Goal: Task Accomplishment & Management: Use online tool/utility

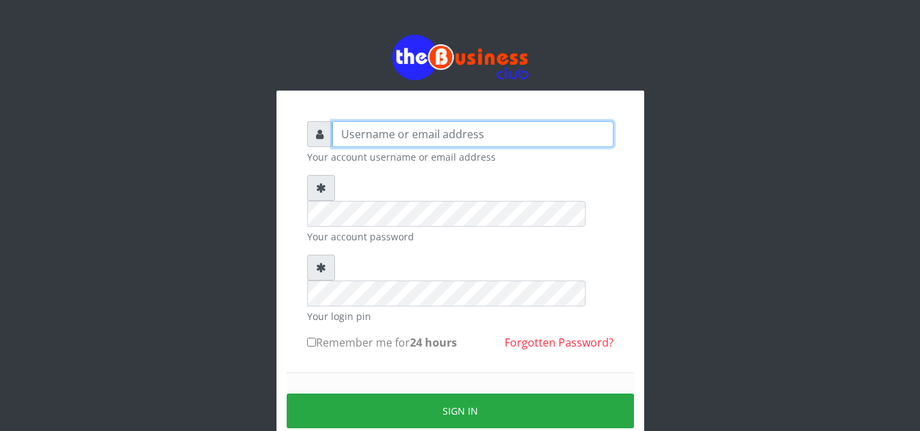
type input "elemuwaobiageli@gmail.com"
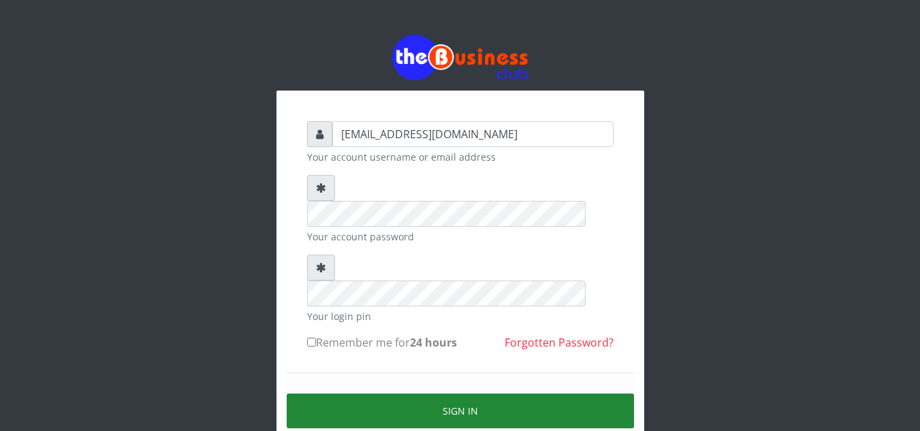
click at [449, 394] on button "Sign in" at bounding box center [460, 411] width 347 height 35
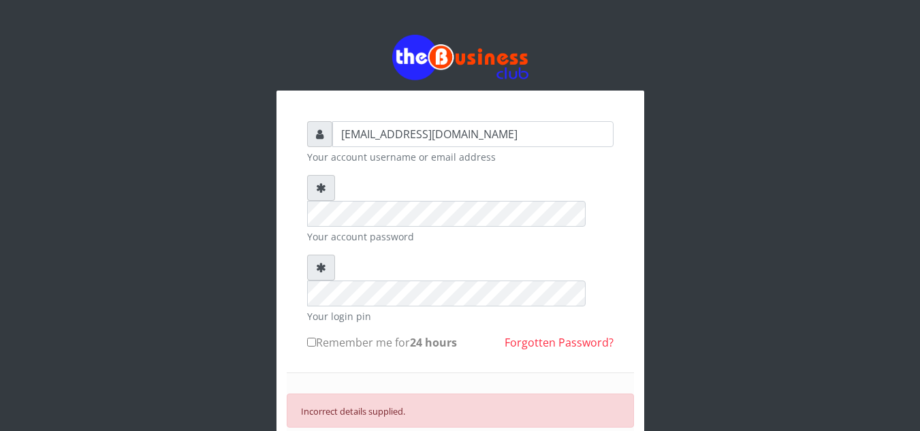
click at [565, 335] on link "Forgotten Password?" at bounding box center [559, 342] width 109 height 15
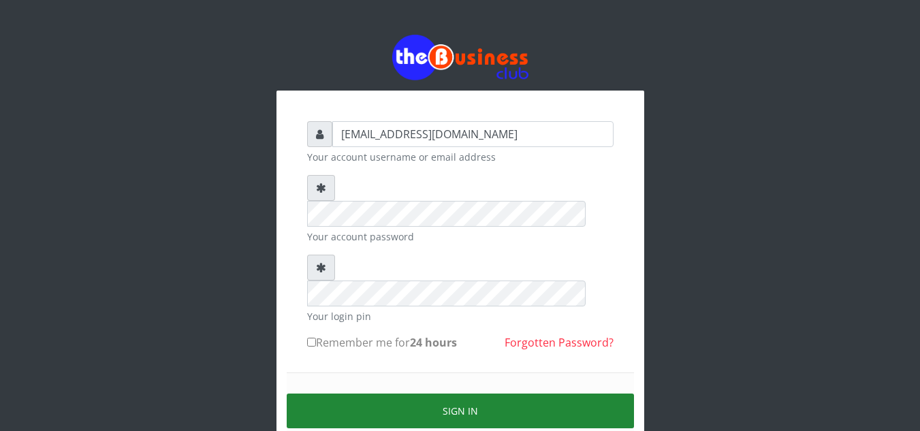
click at [458, 394] on button "Sign in" at bounding box center [460, 411] width 347 height 35
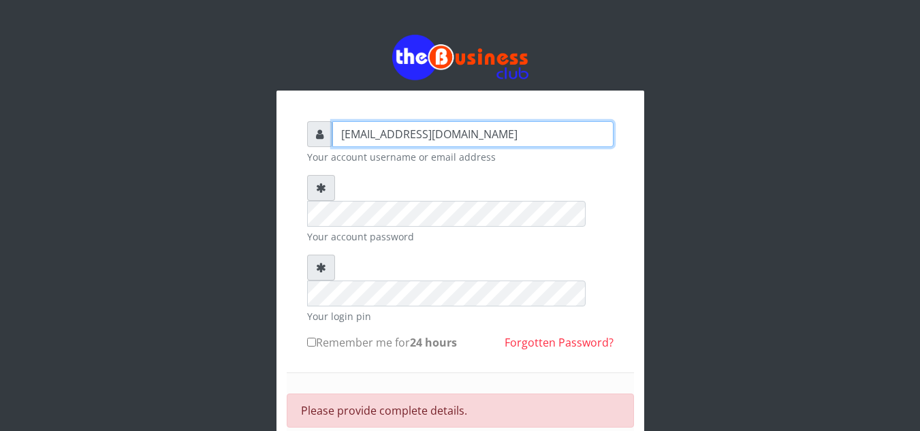
click at [451, 130] on input "elemuwaobiageli@gmail.com" at bounding box center [472, 134] width 281 height 26
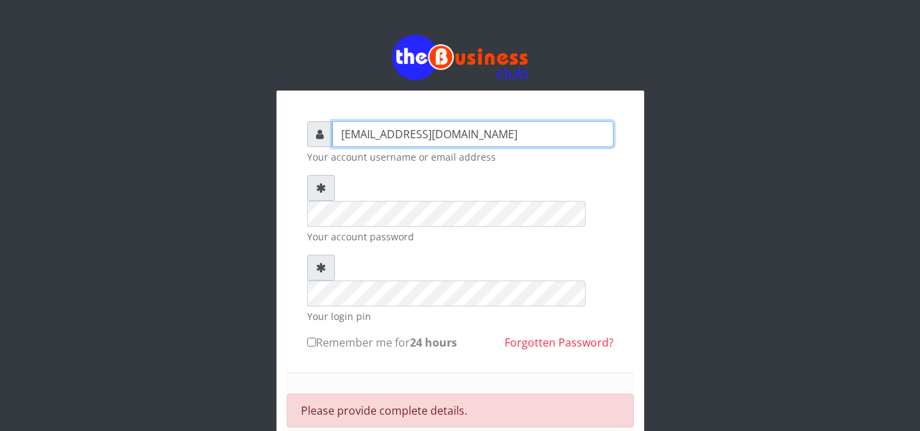
click at [422, 140] on input "elemuwaobiageli@gmail.com" at bounding box center [472, 134] width 281 height 26
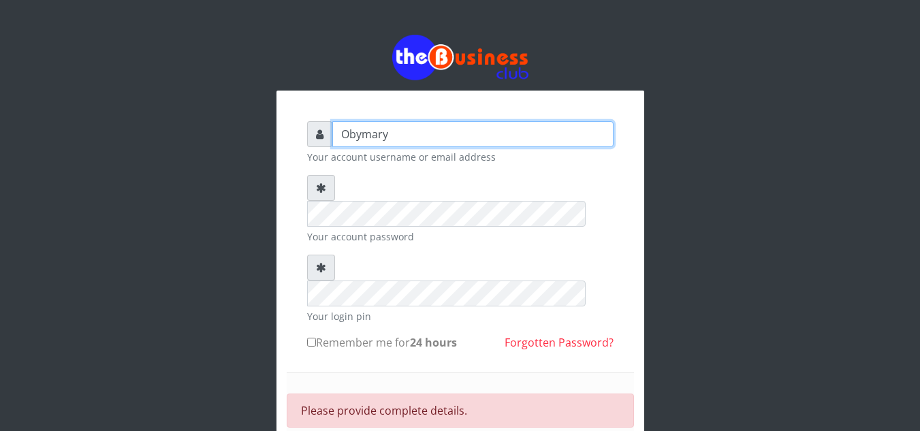
click at [426, 137] on input "Obymary" at bounding box center [472, 134] width 281 height 26
type input "elemuwaobiageli@gmail.com"
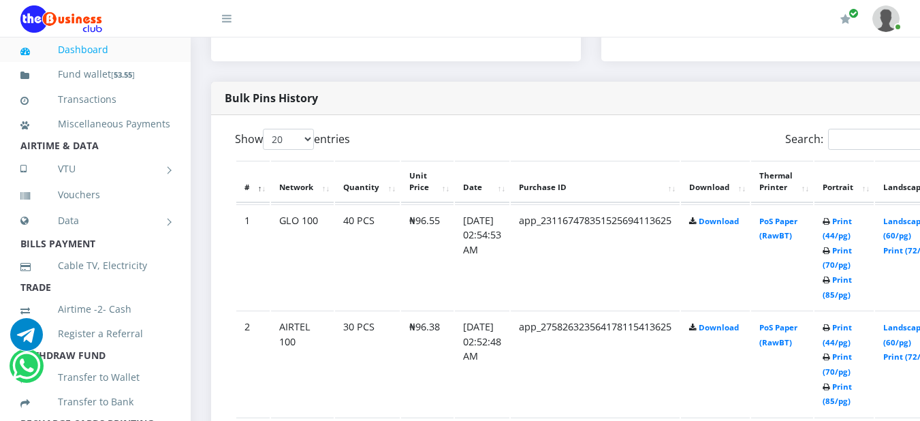
scroll to position [658, 0]
click at [852, 225] on link "Print (44/pg)" at bounding box center [837, 227] width 29 height 25
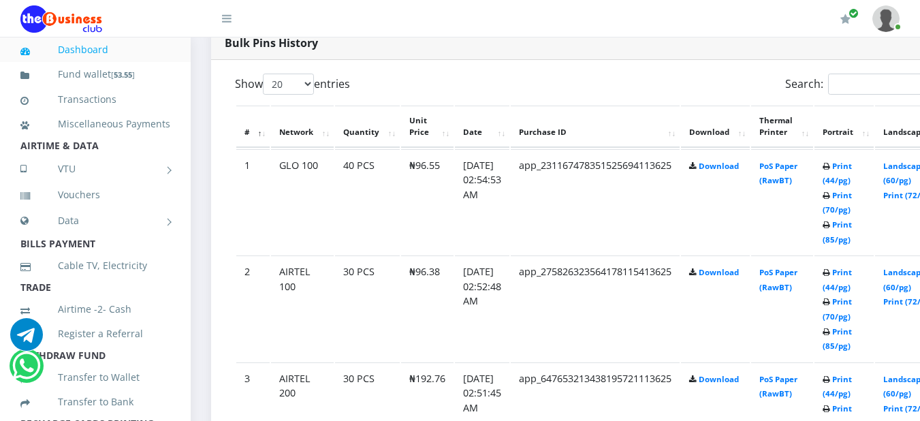
scroll to position [739, 0]
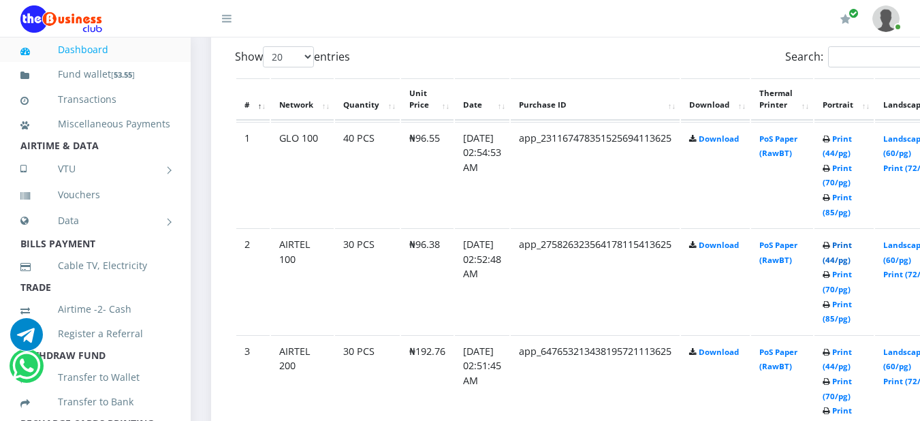
click at [852, 251] on link "Print (44/pg)" at bounding box center [837, 252] width 29 height 25
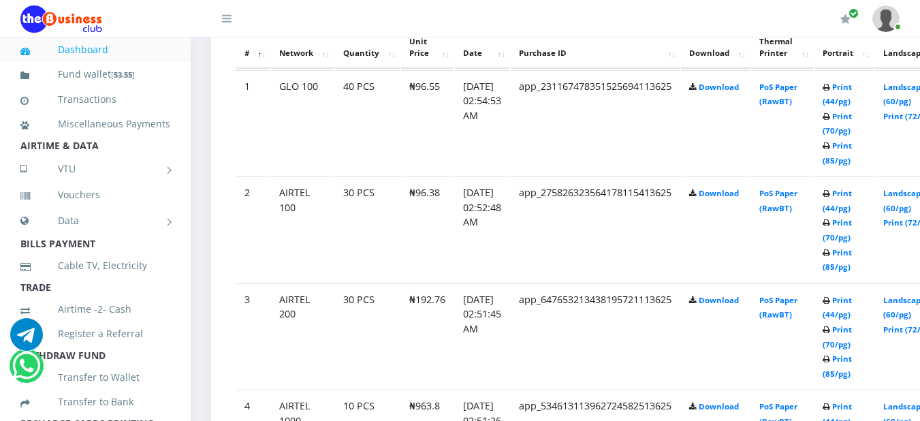
scroll to position [818, 0]
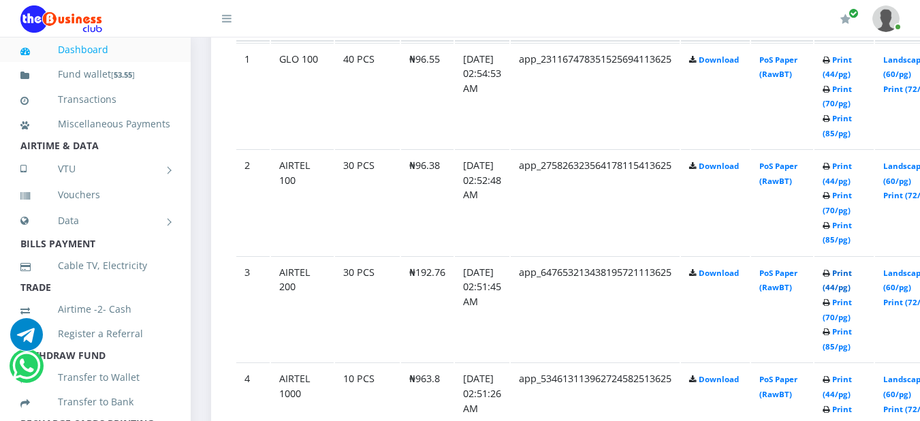
click at [852, 279] on link "Print (44/pg)" at bounding box center [837, 280] width 29 height 25
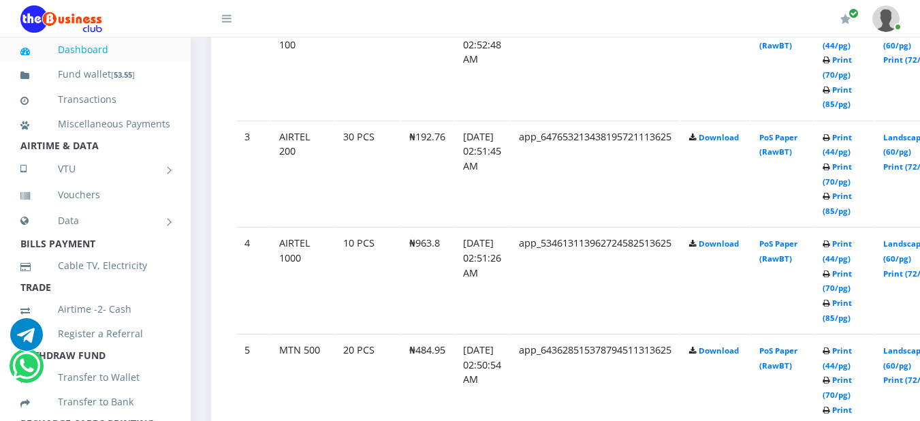
scroll to position [955, 0]
click at [852, 245] on link "Print (44/pg)" at bounding box center [837, 250] width 29 height 25
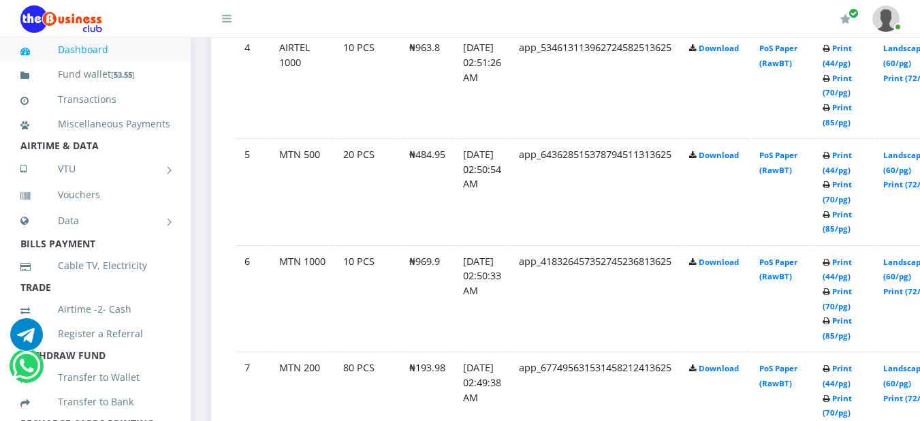
scroll to position [1173, 0]
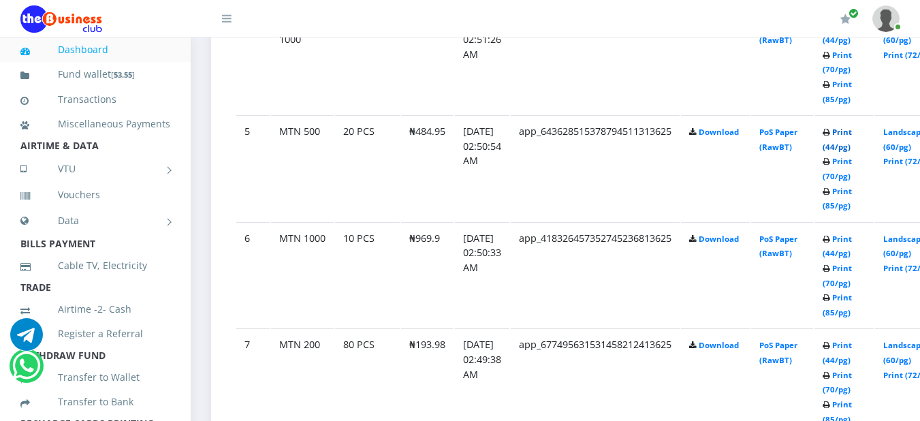
click at [852, 139] on link "Print (44/pg)" at bounding box center [837, 139] width 29 height 25
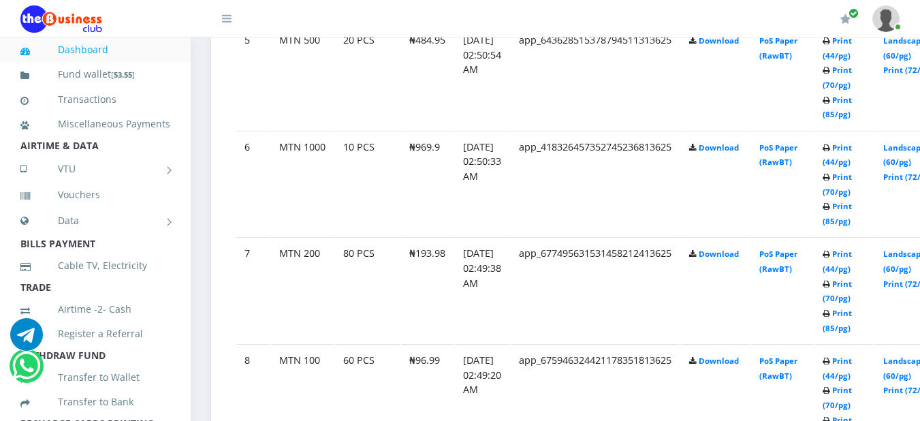
scroll to position [1291, 0]
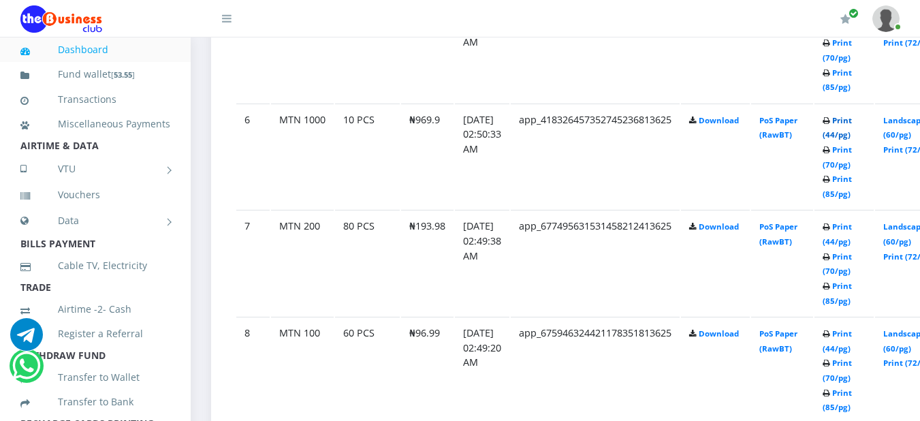
click at [852, 125] on link "Print (44/pg)" at bounding box center [837, 127] width 29 height 25
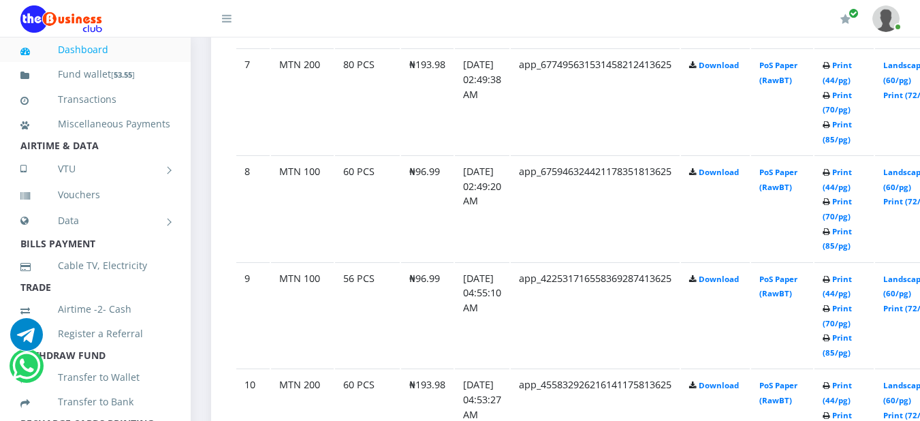
scroll to position [1454, 0]
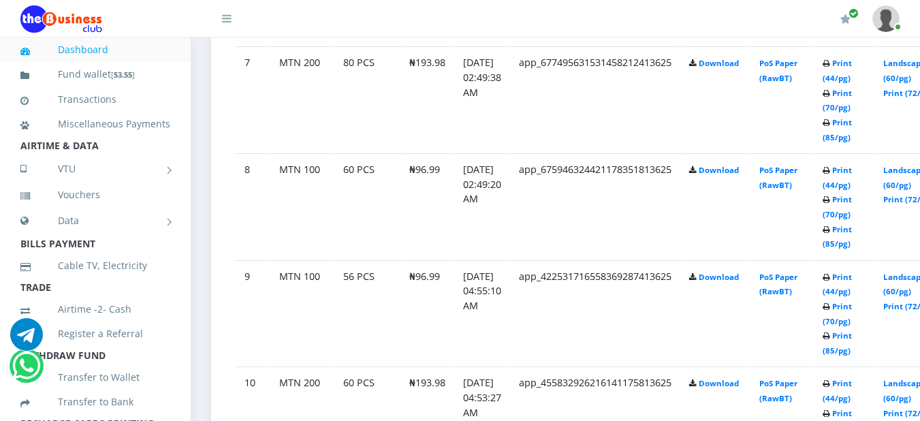
click at [830, 65] on icon at bounding box center [826, 64] width 7 height 8
click at [852, 65] on link "Print (44/pg)" at bounding box center [837, 70] width 29 height 25
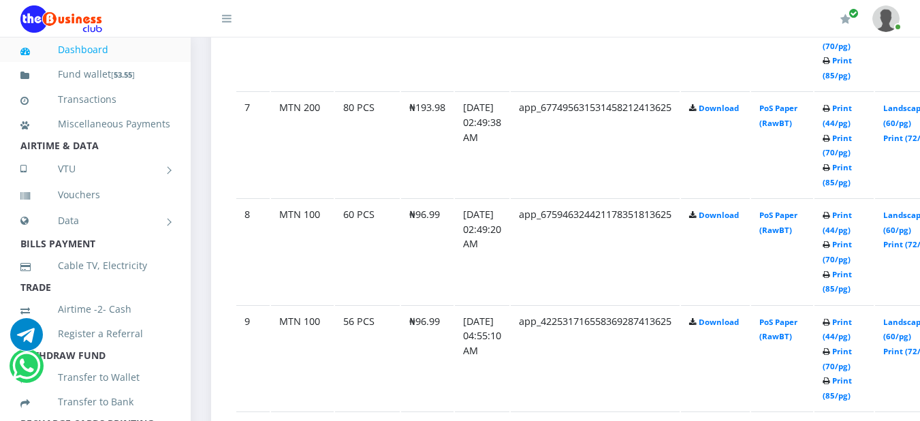
scroll to position [1454, 0]
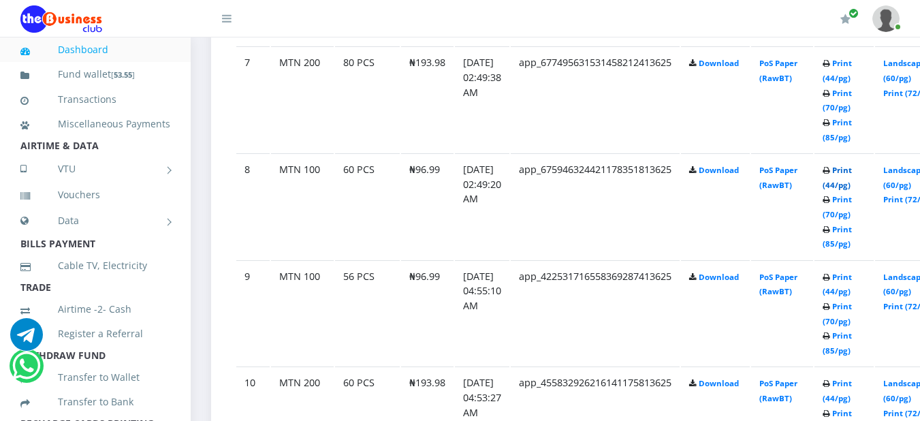
click at [852, 175] on link "Print (44/pg)" at bounding box center [837, 177] width 29 height 25
